Goal: Task Accomplishment & Management: Use online tool/utility

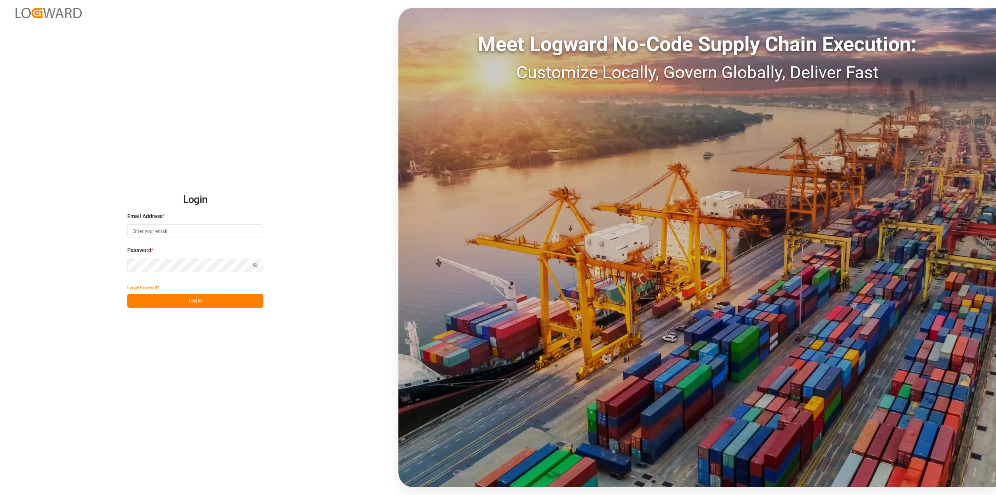
click at [196, 230] on input at bounding box center [195, 231] width 136 height 14
click at [228, 233] on input "[PERSON_NAME]" at bounding box center [195, 231] width 136 height 14
type input "[PERSON_NAME][EMAIL_ADDRESS][DOMAIN_NAME]"
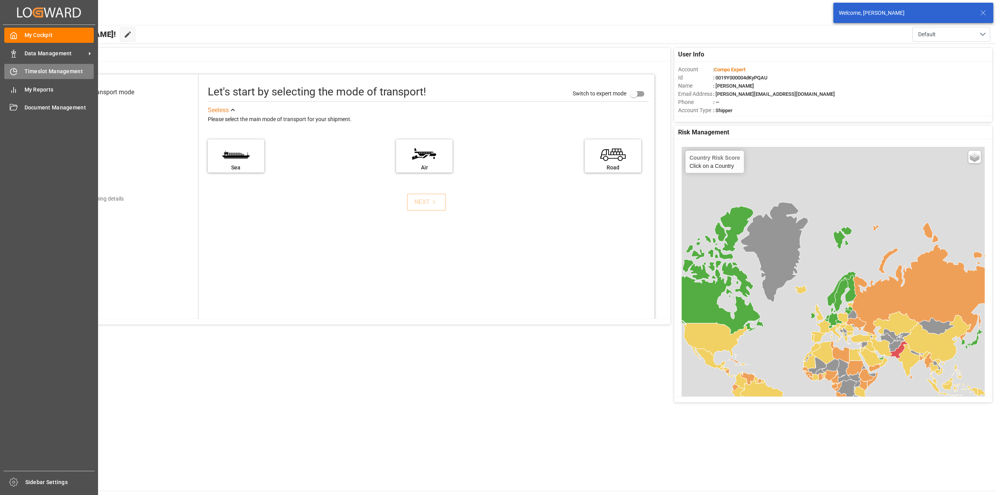
click at [19, 71] on div "Timeslot Management Timeslot Management" at bounding box center [49, 71] width 90 height 15
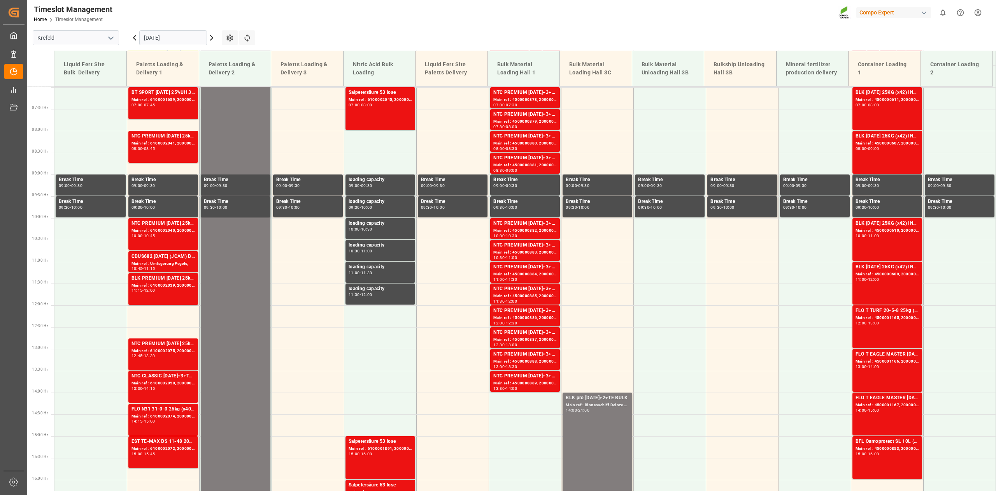
click at [167, 41] on input "[DATE]" at bounding box center [173, 37] width 68 height 15
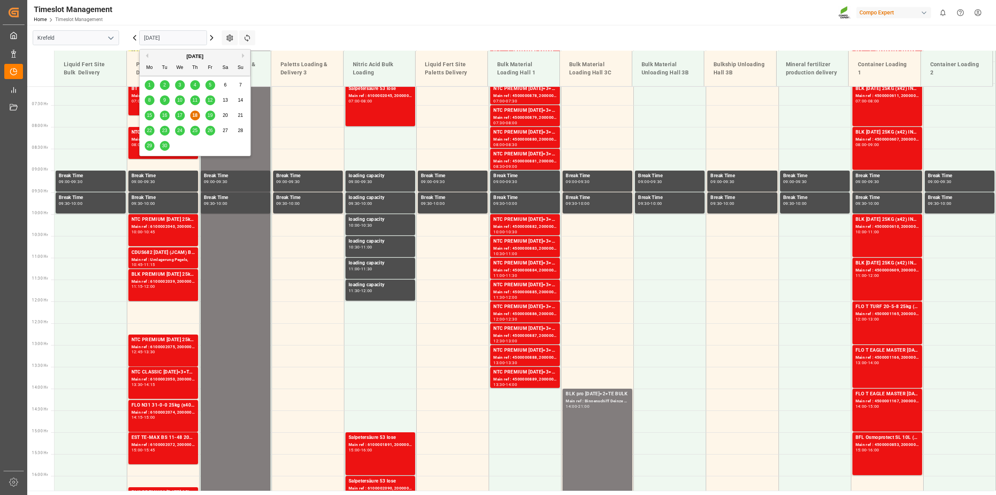
click at [213, 114] on div "19" at bounding box center [210, 115] width 10 height 9
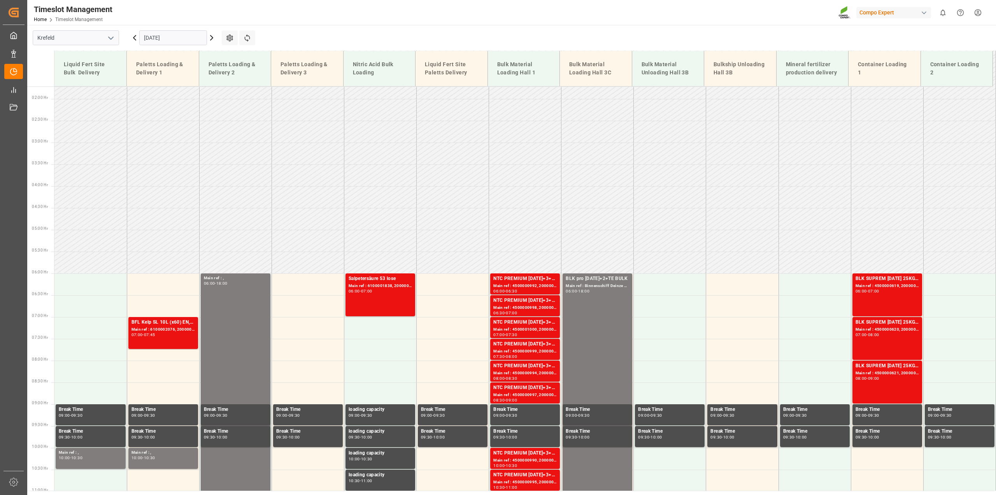
scroll to position [74, 0]
click at [177, 43] on input "[DATE]" at bounding box center [173, 37] width 68 height 15
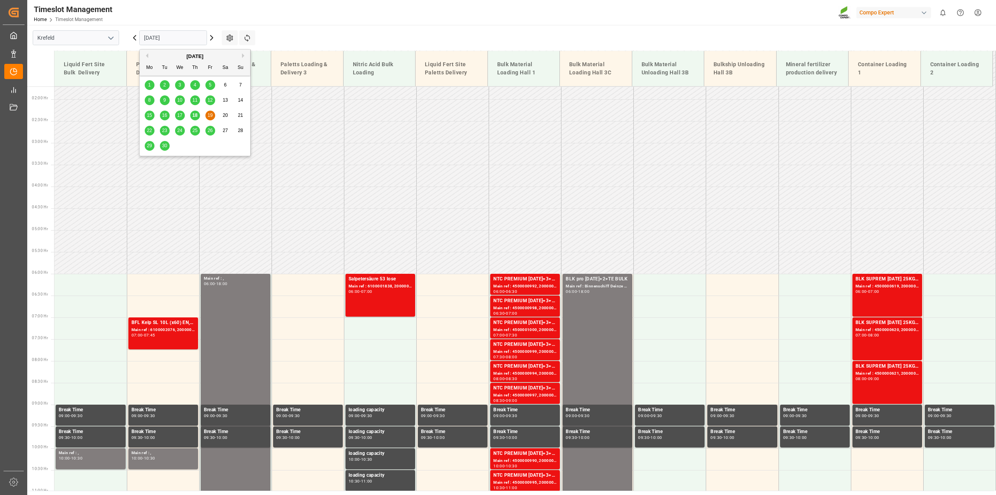
click at [193, 116] on span "18" at bounding box center [194, 114] width 5 height 5
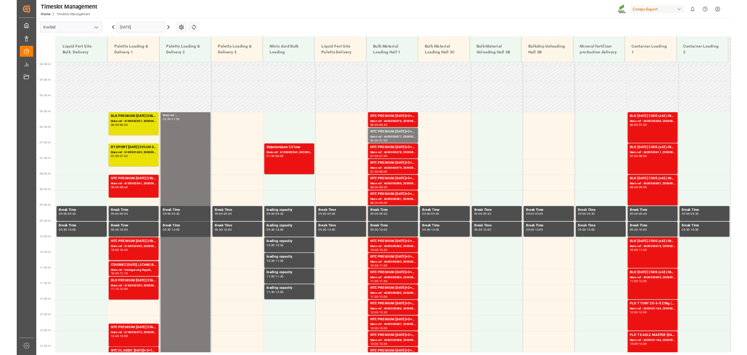
scroll to position [191, 0]
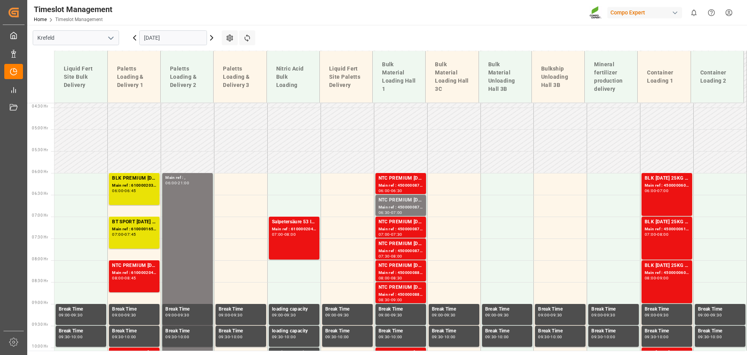
click at [182, 36] on input "[DATE]" at bounding box center [173, 37] width 68 height 15
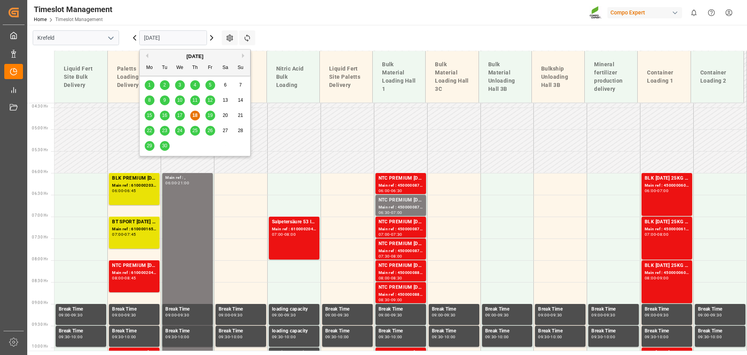
click at [210, 113] on span "19" at bounding box center [209, 114] width 5 height 5
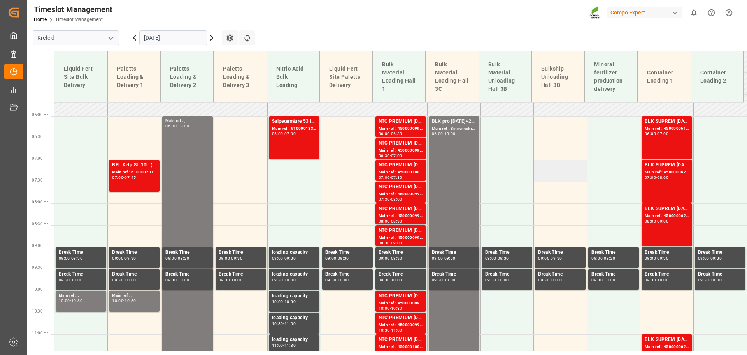
scroll to position [248, 0]
